Goal: Task Accomplishment & Management: Manage account settings

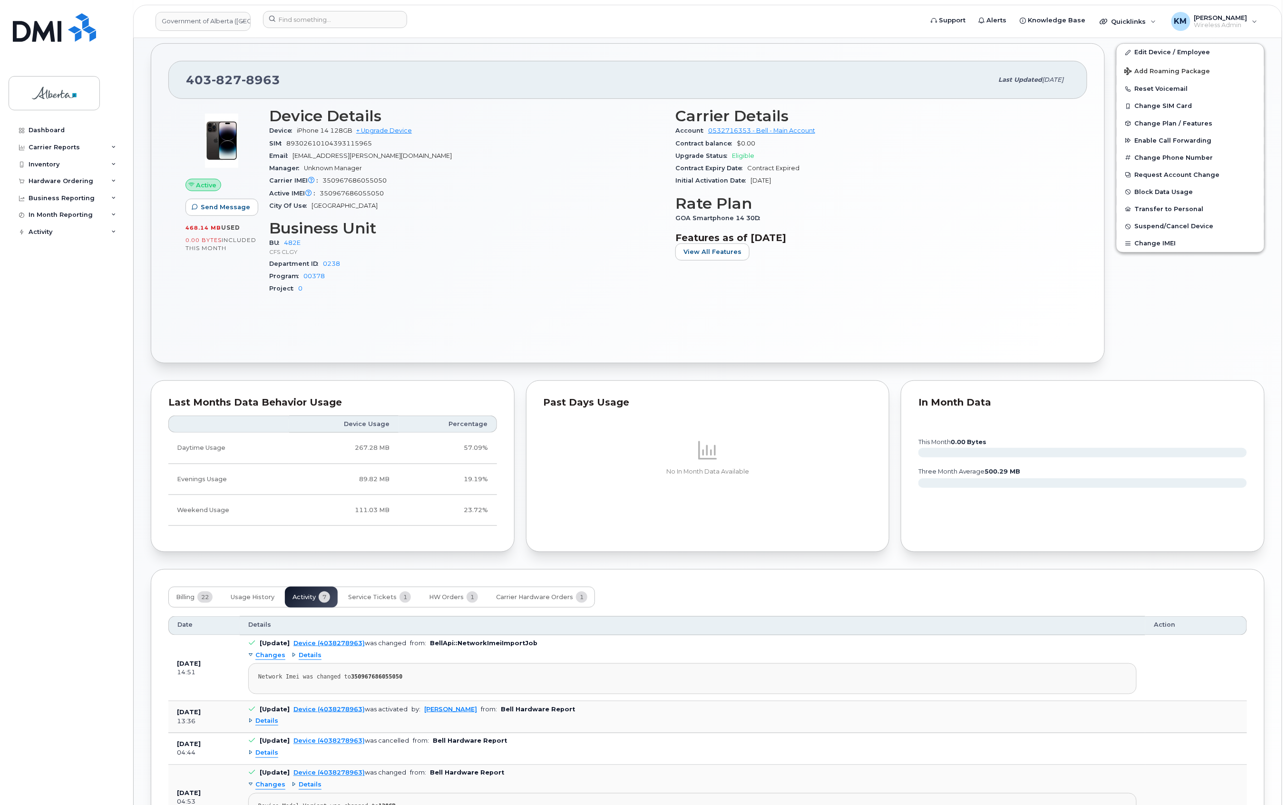
scroll to position [229, 0]
click at [388, 593] on button "Service Tickets 1" at bounding box center [379, 596] width 78 height 21
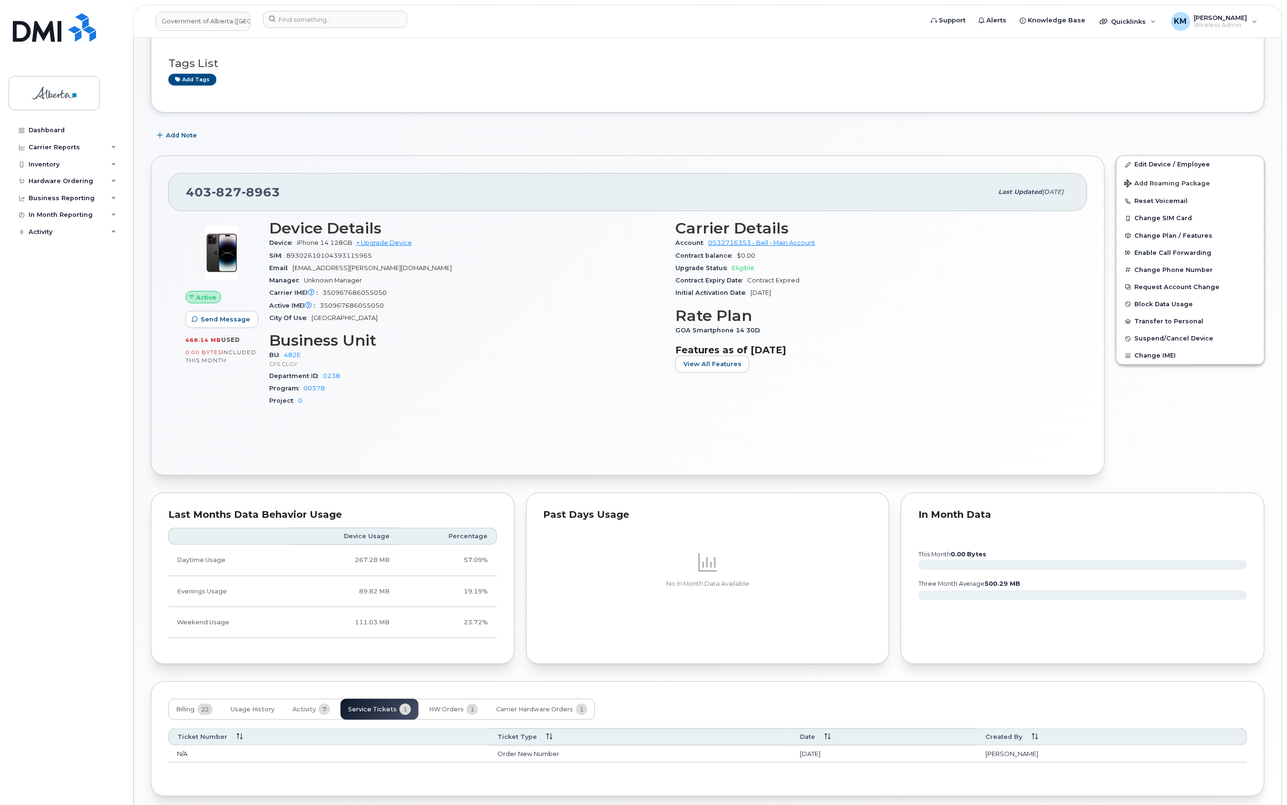
scroll to position [159, 0]
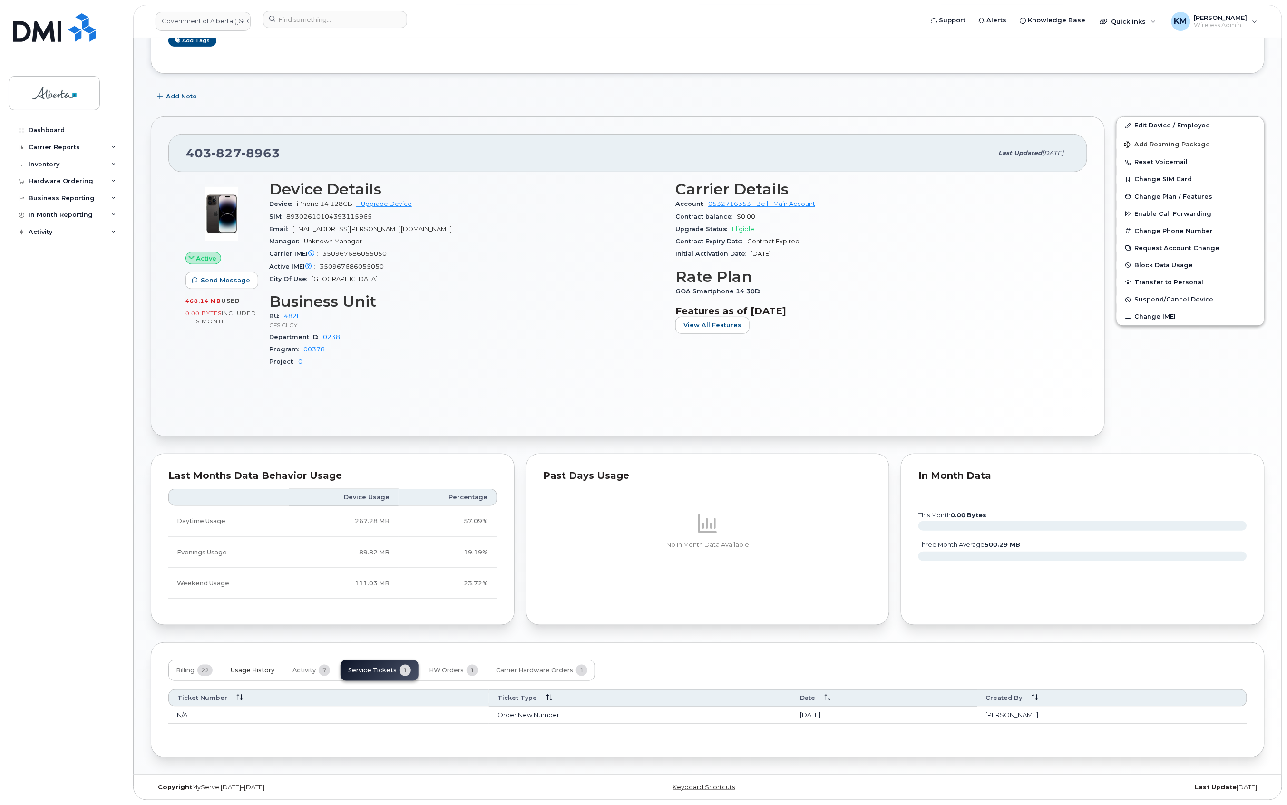
click at [266, 667] on span "Usage History" at bounding box center [253, 671] width 44 height 8
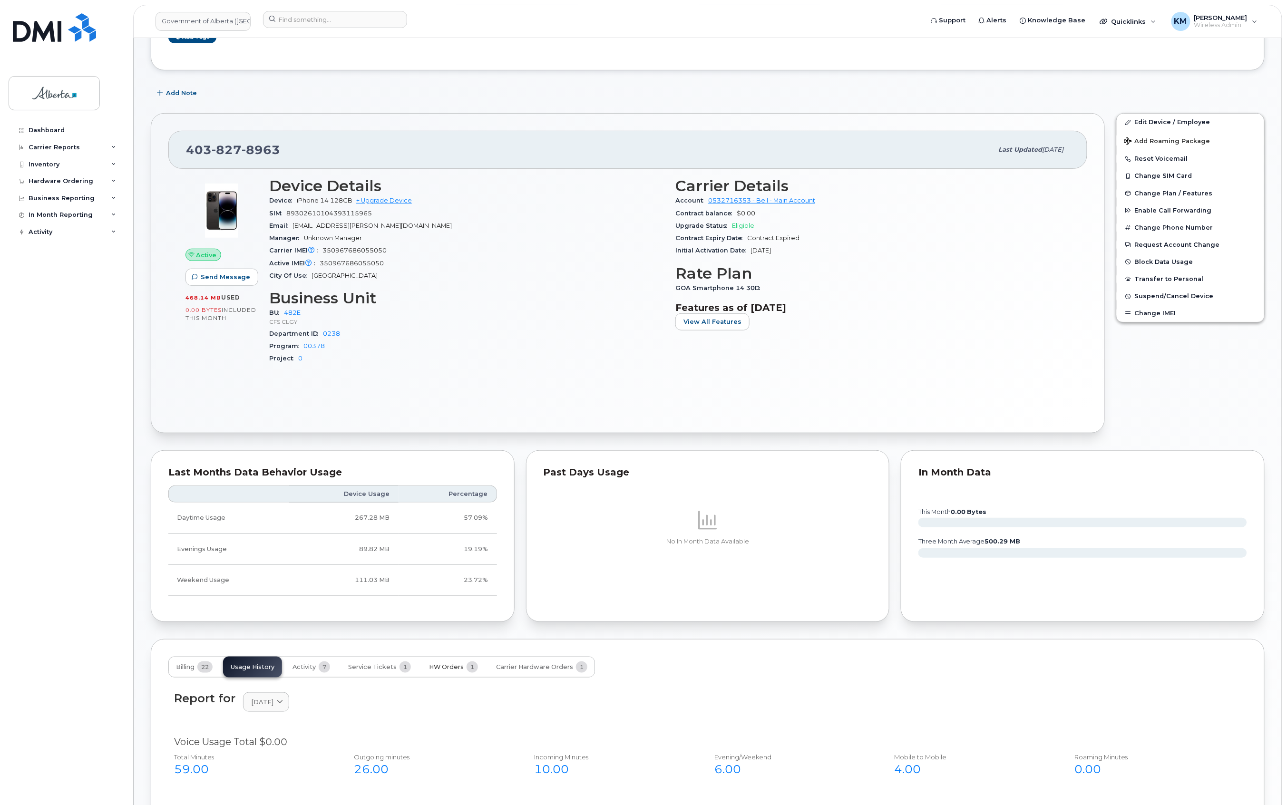
click at [451, 668] on span "HW Orders" at bounding box center [446, 667] width 35 height 8
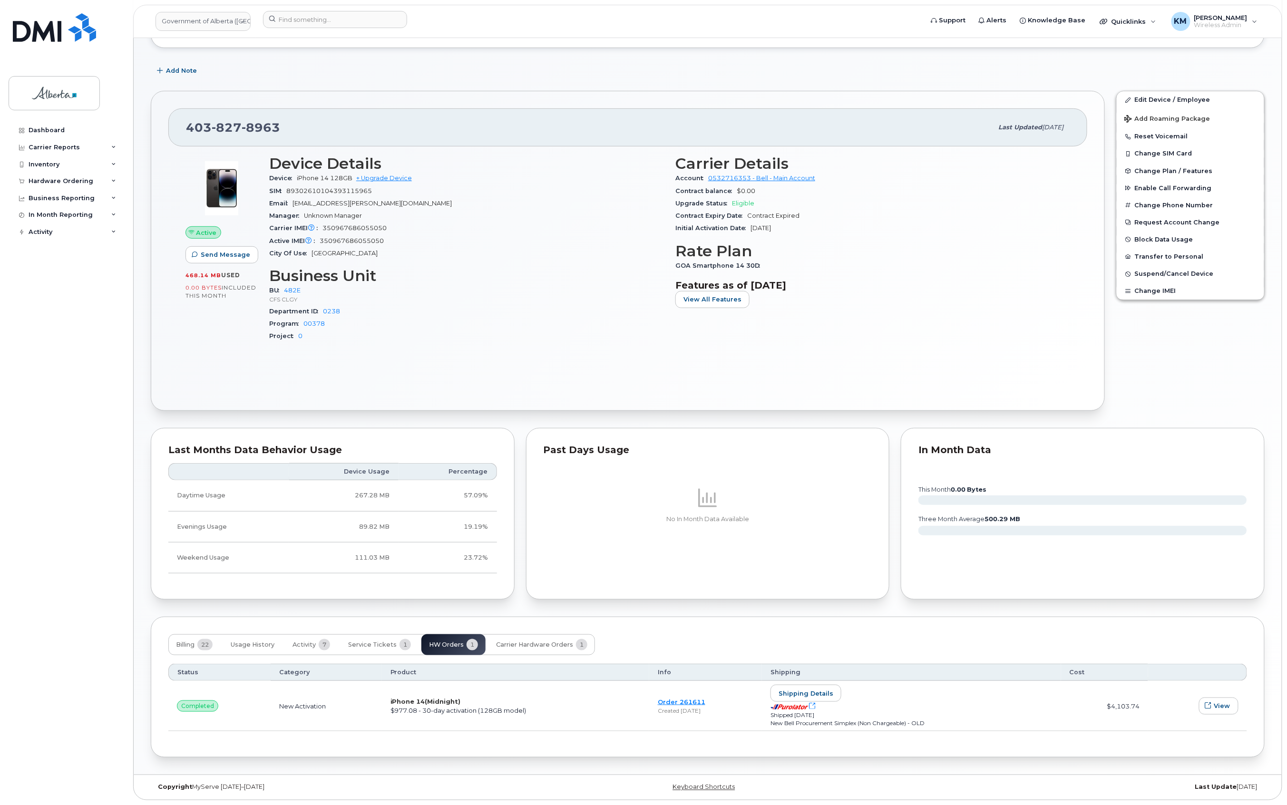
scroll to position [185, 0]
click at [372, 641] on span "Service Tickets" at bounding box center [372, 645] width 49 height 8
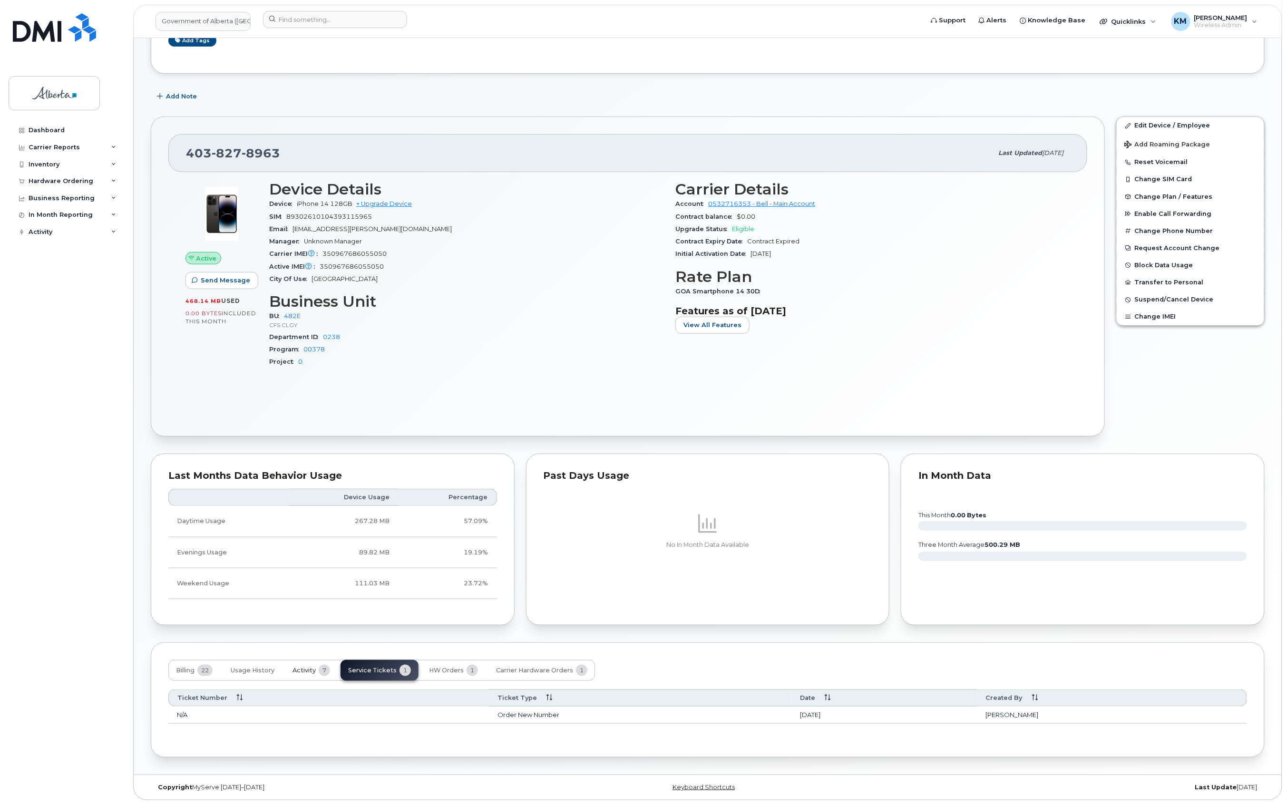
click at [297, 668] on span "Activity" at bounding box center [303, 671] width 23 height 8
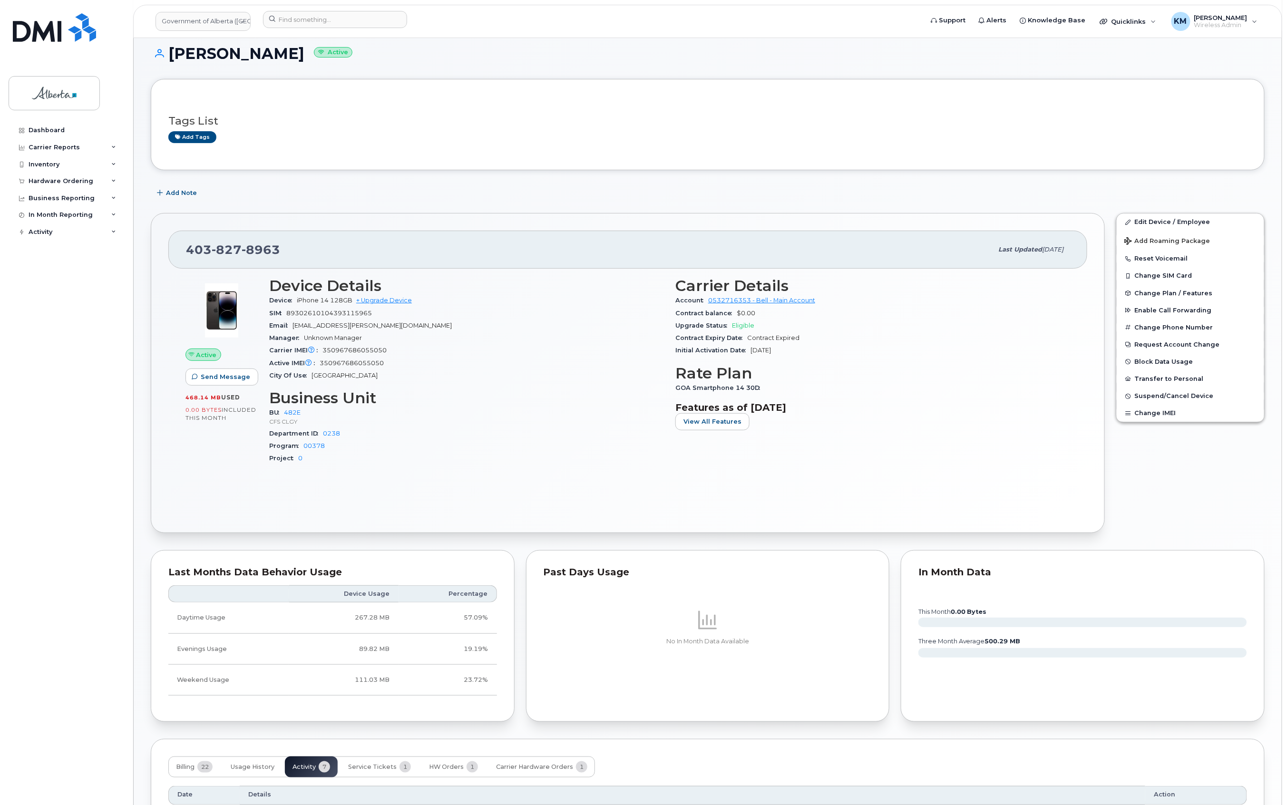
scroll to position [0, 0]
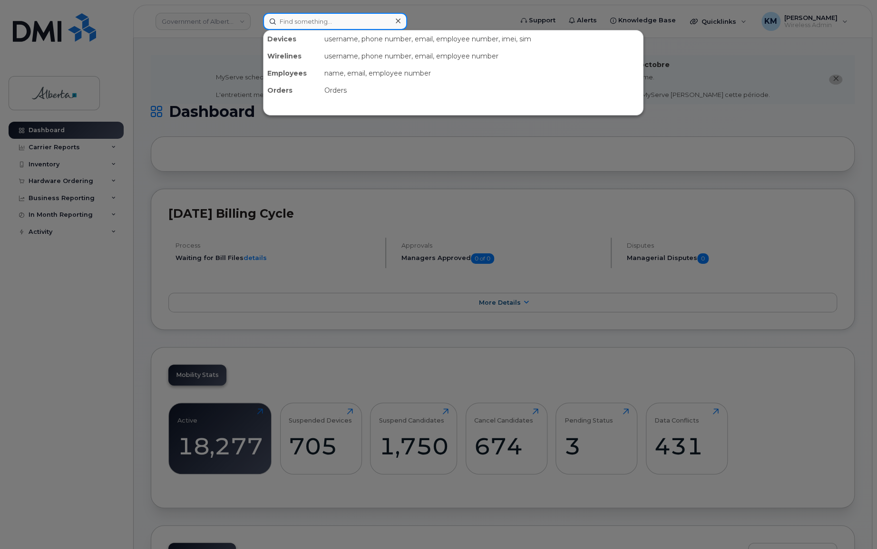
click at [319, 15] on input at bounding box center [335, 21] width 144 height 17
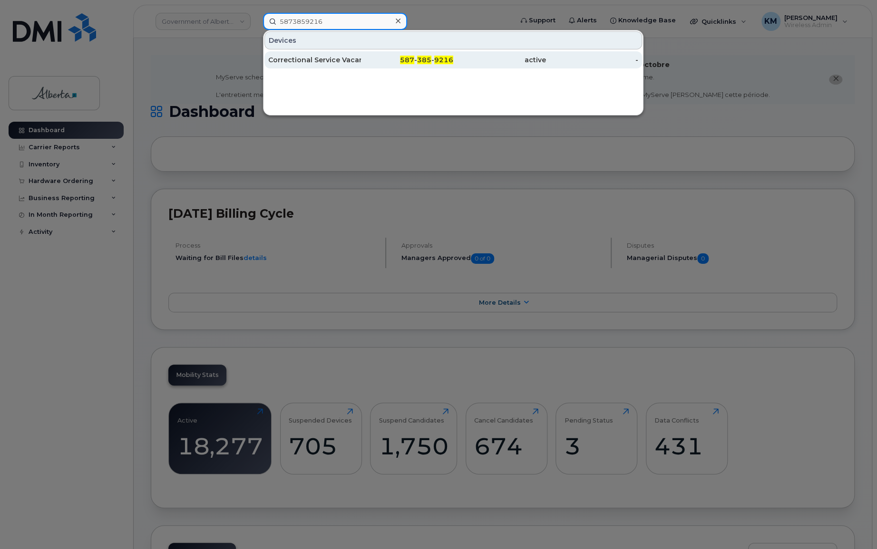
type input "5873859216"
click at [325, 62] on div "Correctional Service Vacant" at bounding box center [314, 60] width 93 height 10
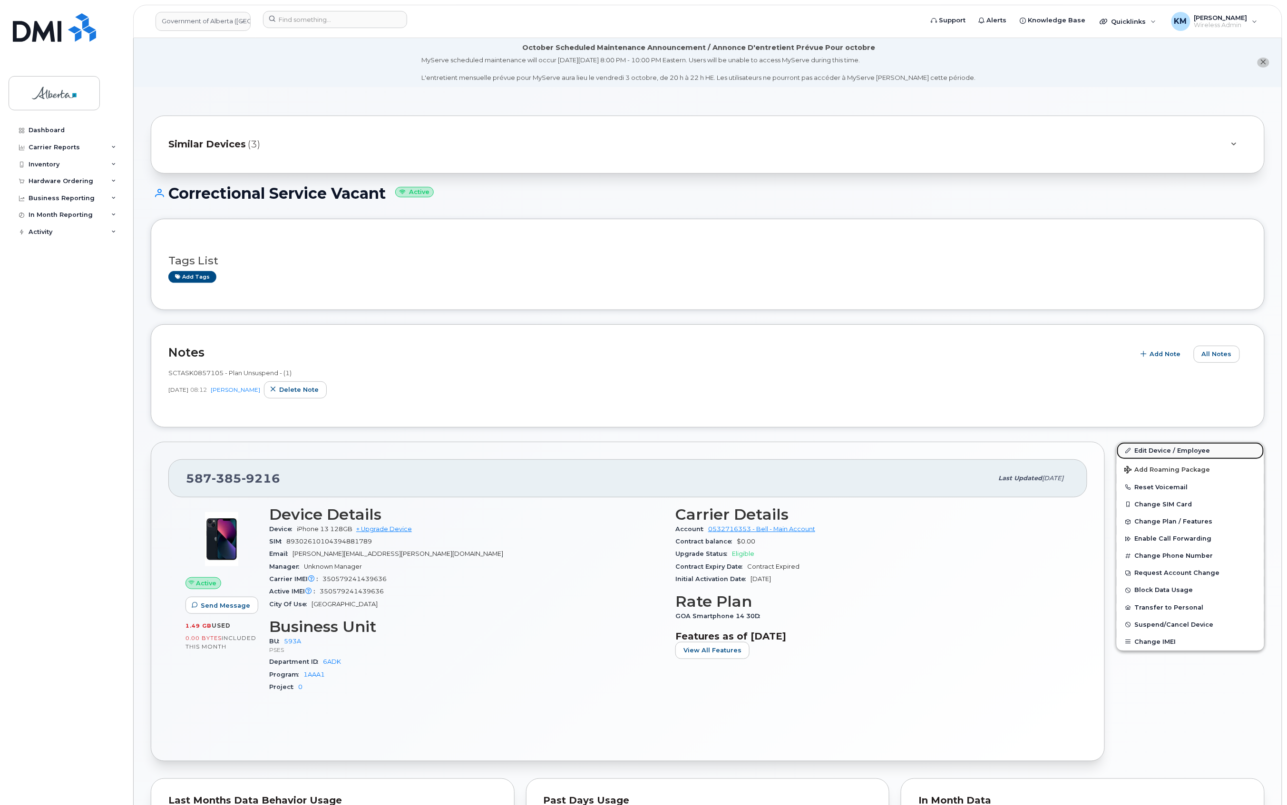
click at [1195, 447] on link "Edit Device / Employee" at bounding box center [1189, 450] width 147 height 17
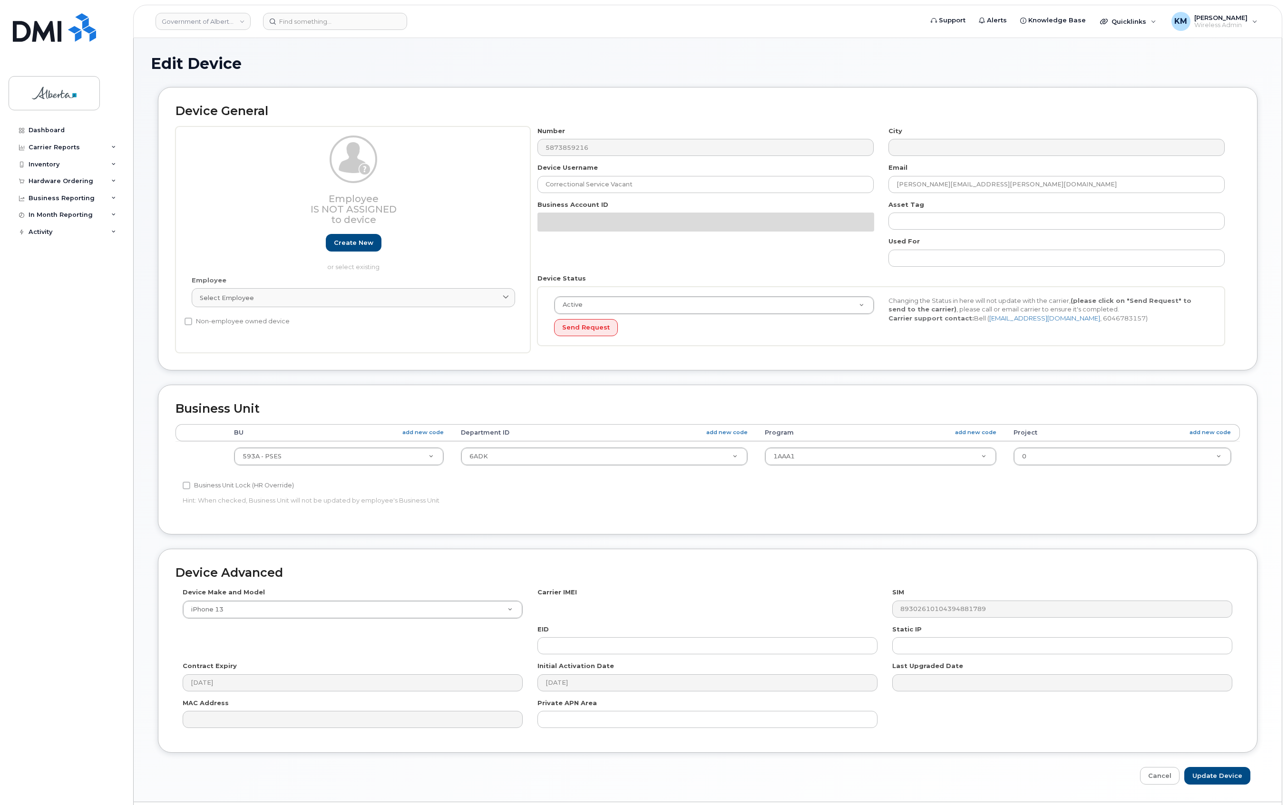
select select "4797682"
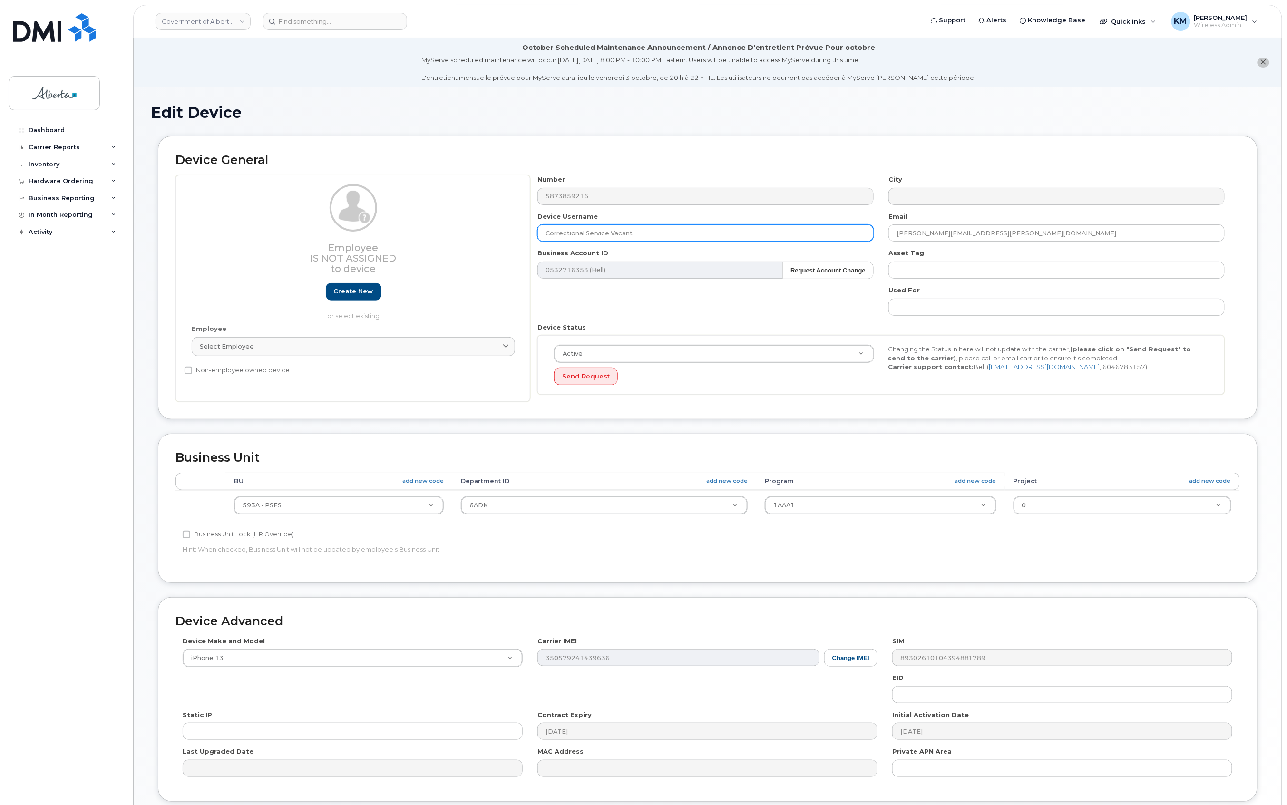
drag, startPoint x: 650, startPoint y: 238, endPoint x: 541, endPoint y: 234, distance: 109.4
click at [541, 234] on input "Correctional Service Vacant" at bounding box center [705, 232] width 336 height 17
paste input "Jodie Coward"
type input "Jodie Coward"
drag, startPoint x: 1010, startPoint y: 232, endPoint x: 880, endPoint y: 223, distance: 130.6
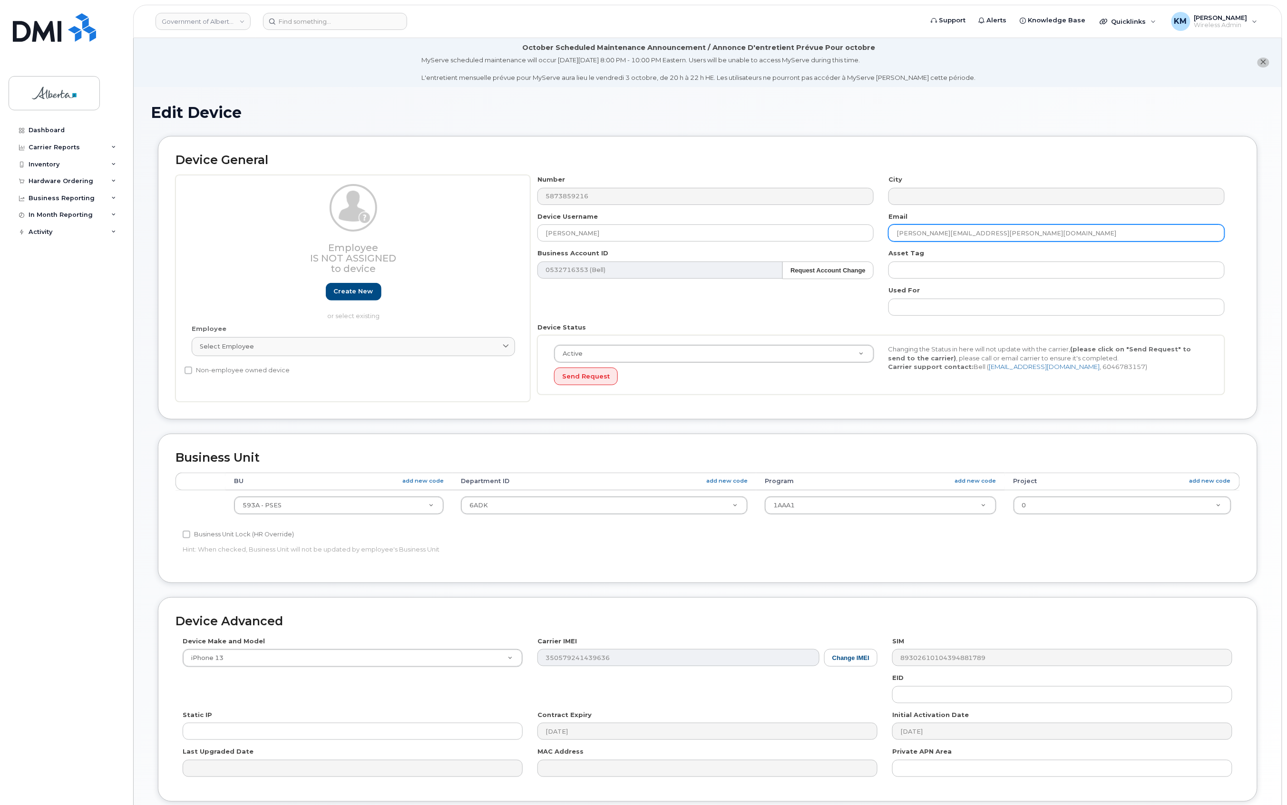
click at [880, 223] on div "Number 5873859216 City Device Username Jodie Coward Email Mary-Ann.Yost@gov.ab.…" at bounding box center [881, 288] width 702 height 227
paste input "[PERSON_NAME]"
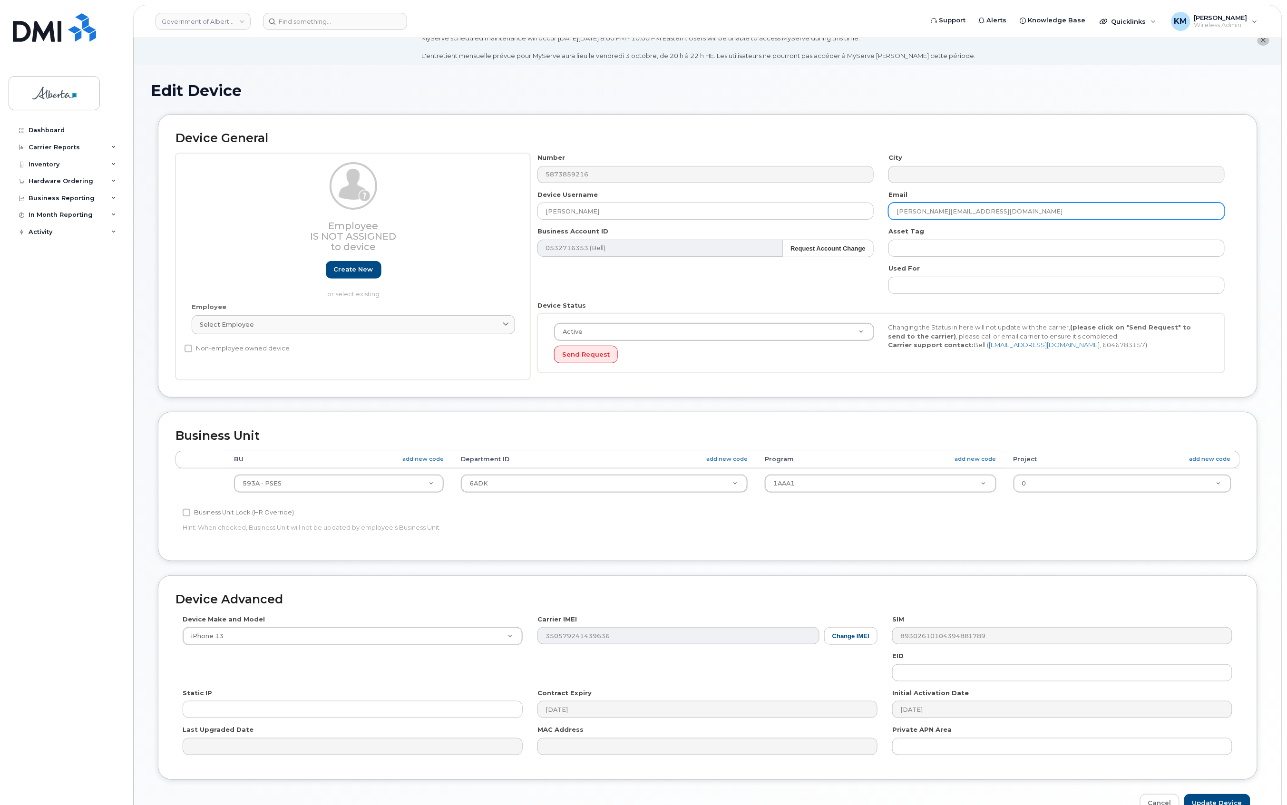
scroll to position [79, 0]
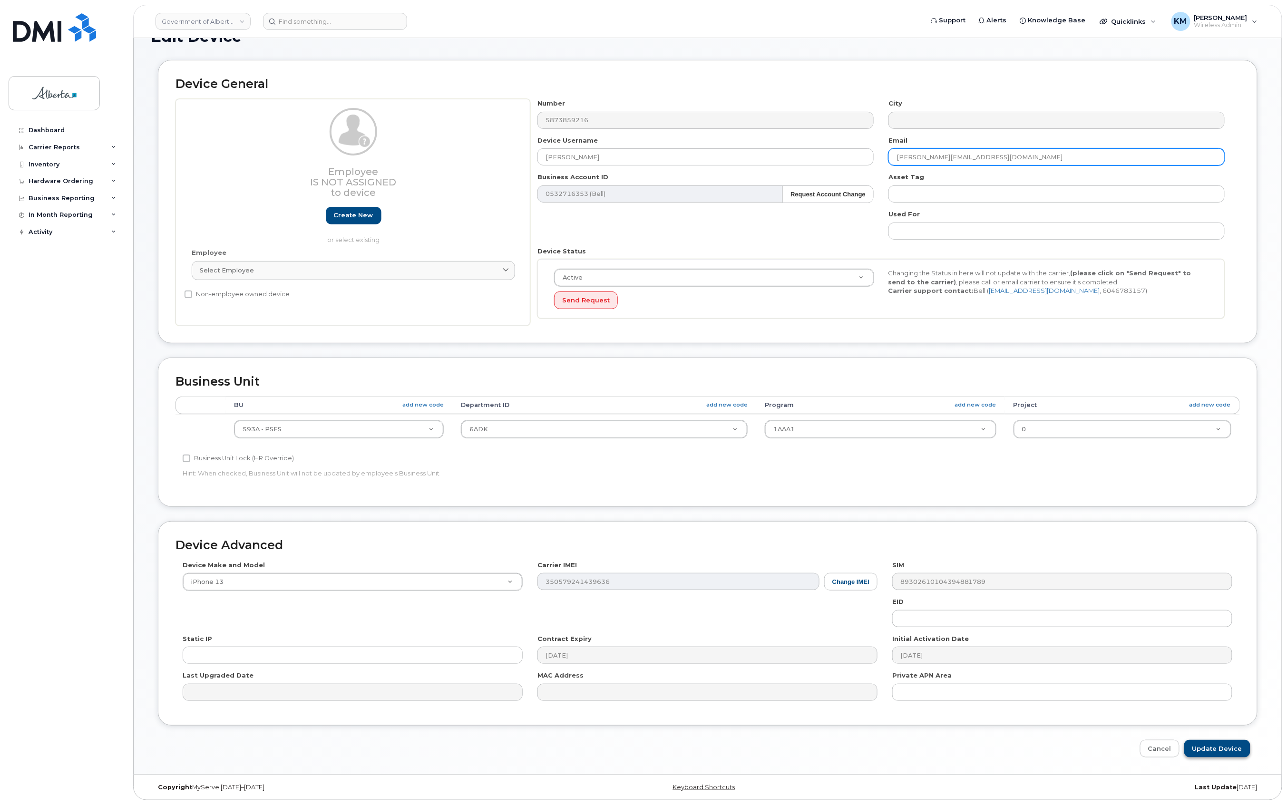
type input "[PERSON_NAME][EMAIL_ADDRESS][DOMAIN_NAME]"
click at [1231, 750] on input "Update Device" at bounding box center [1217, 749] width 66 height 18
type input "Saving..."
